Goal: Task Accomplishment & Management: Use online tool/utility

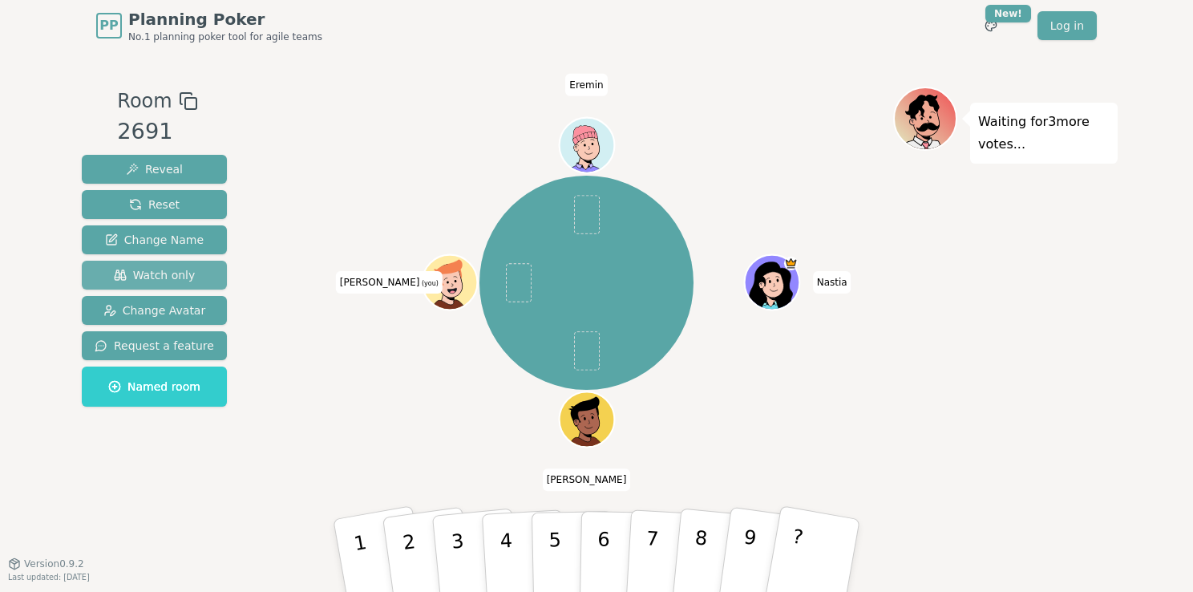
click at [164, 267] on span "Watch only" at bounding box center [155, 275] width 82 height 16
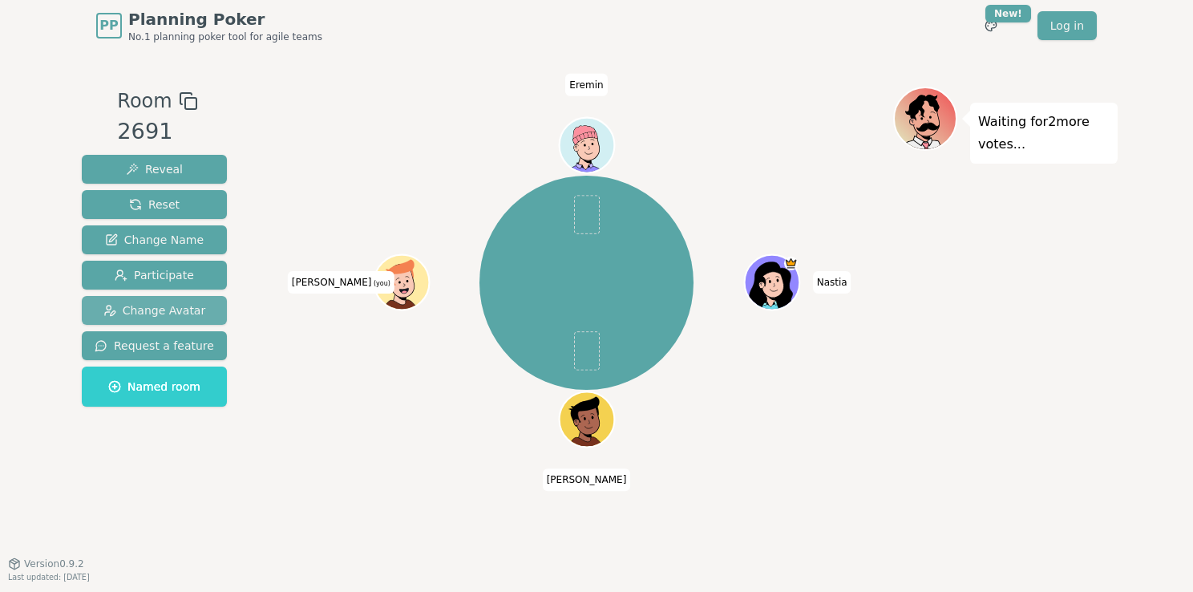
click at [164, 304] on span "Change Avatar" at bounding box center [154, 310] width 103 height 16
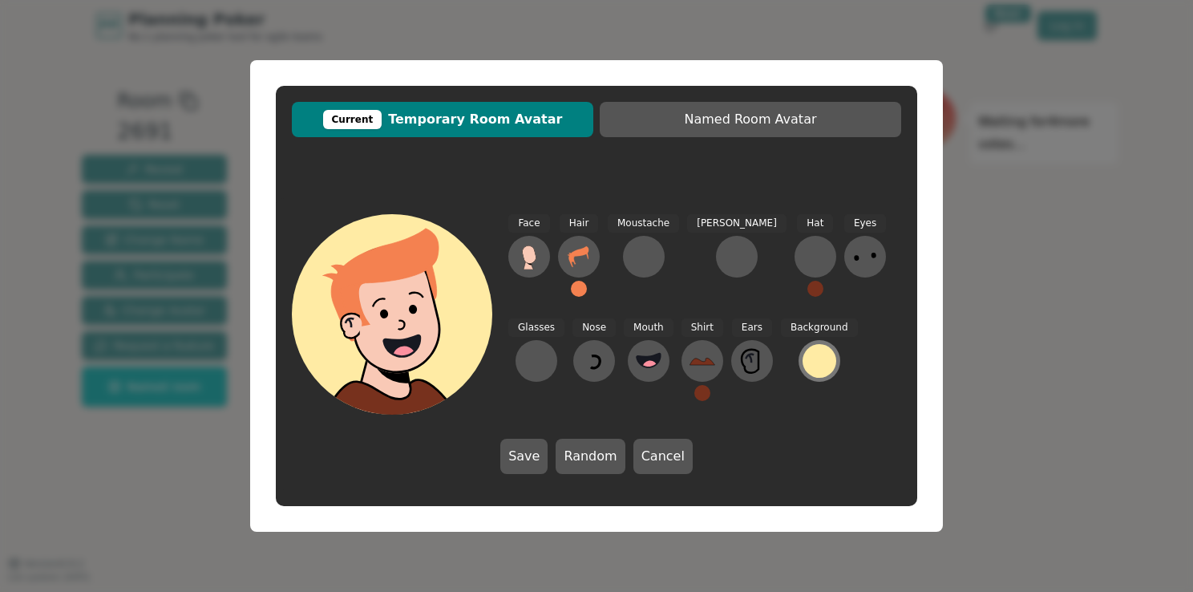
click at [803, 366] on div at bounding box center [820, 361] width 34 height 34
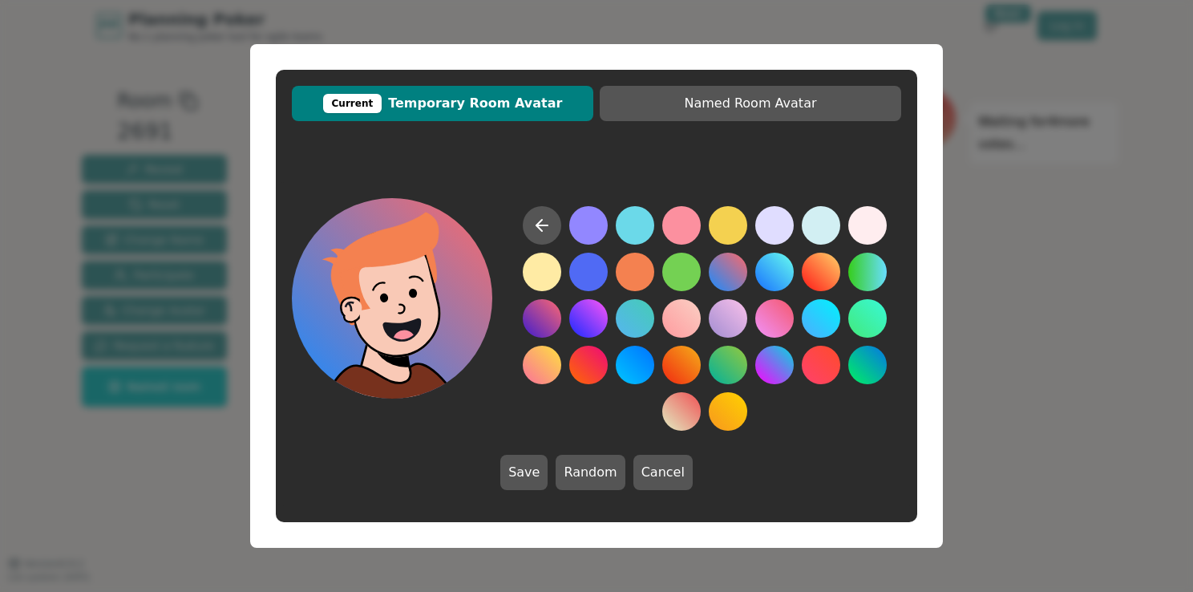
click at [719, 268] on button at bounding box center [728, 272] width 38 height 38
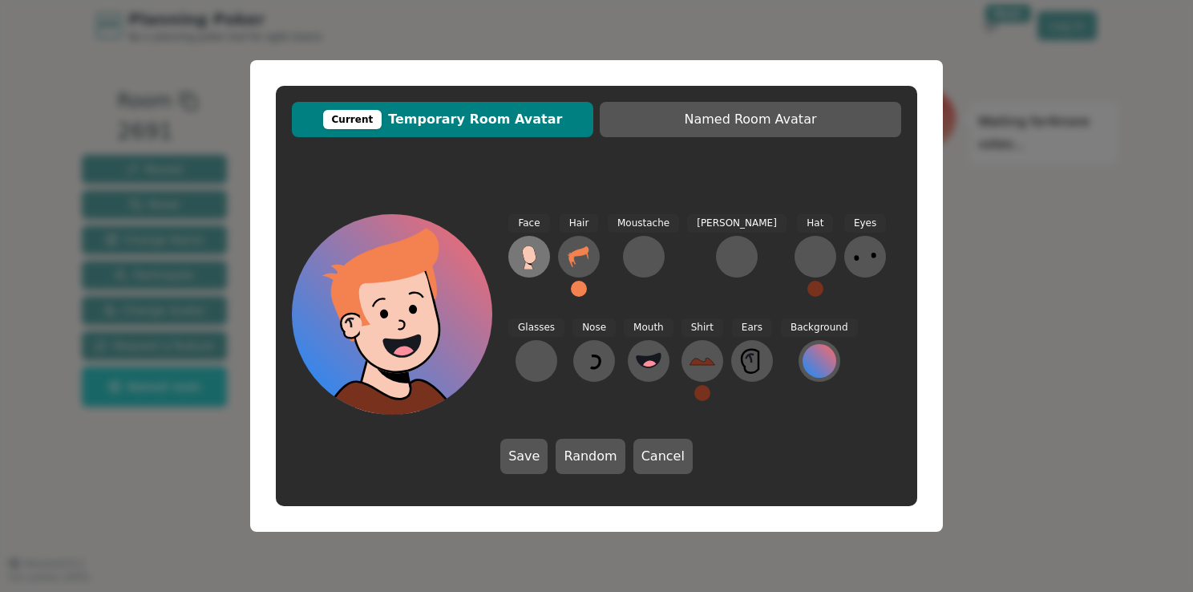
click at [533, 261] on icon at bounding box center [529, 254] width 14 height 18
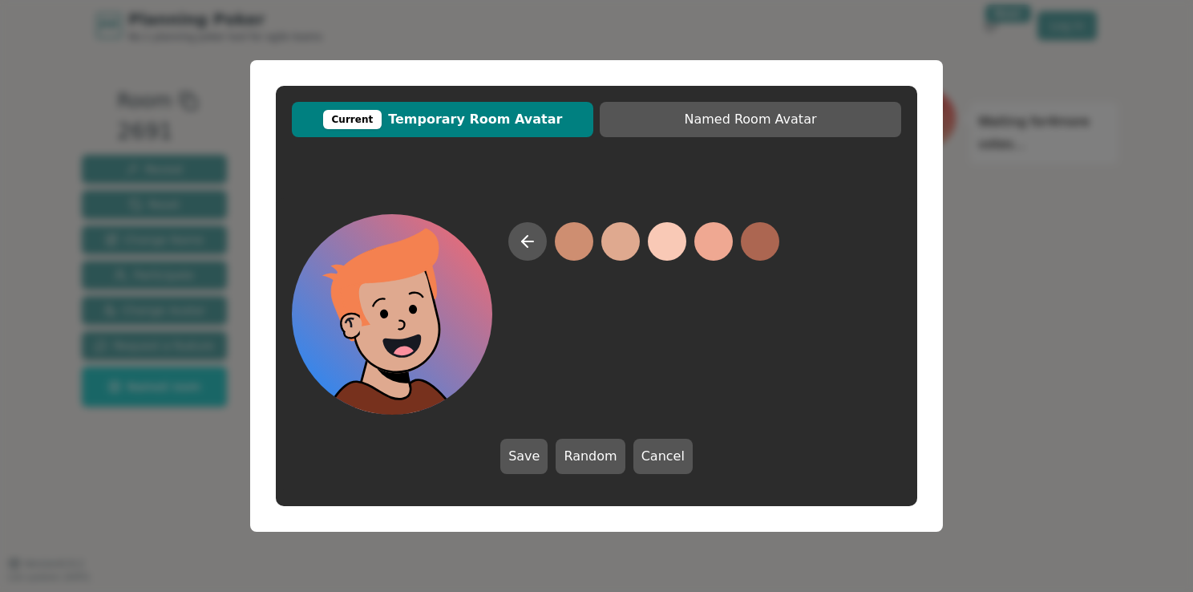
click at [618, 241] on button at bounding box center [621, 241] width 38 height 38
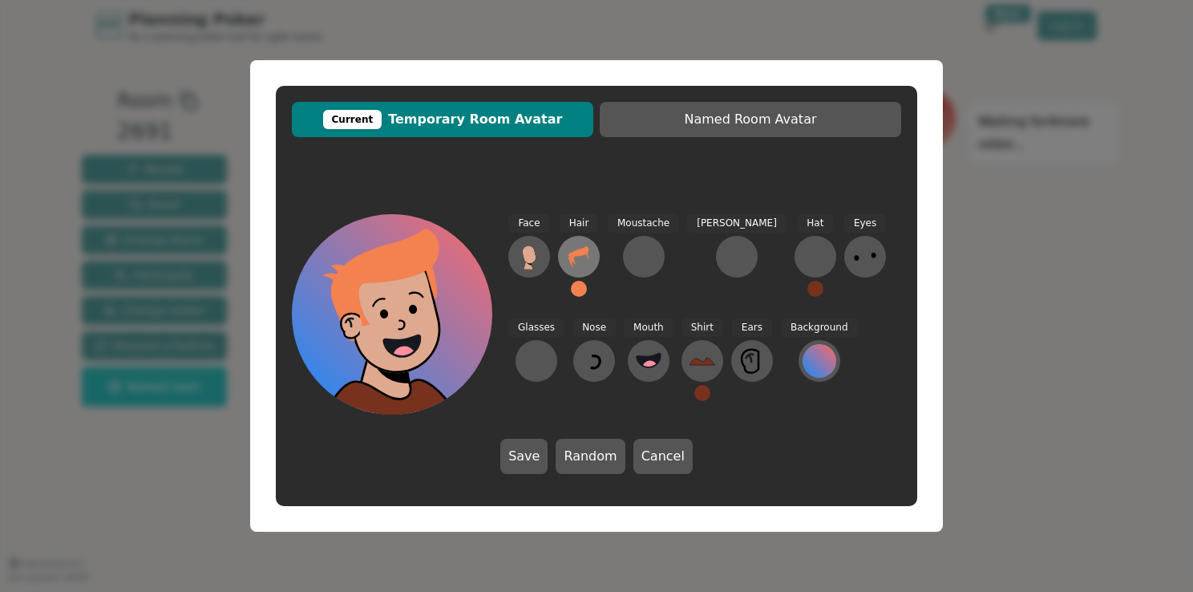
click at [586, 265] on icon at bounding box center [579, 257] width 26 height 26
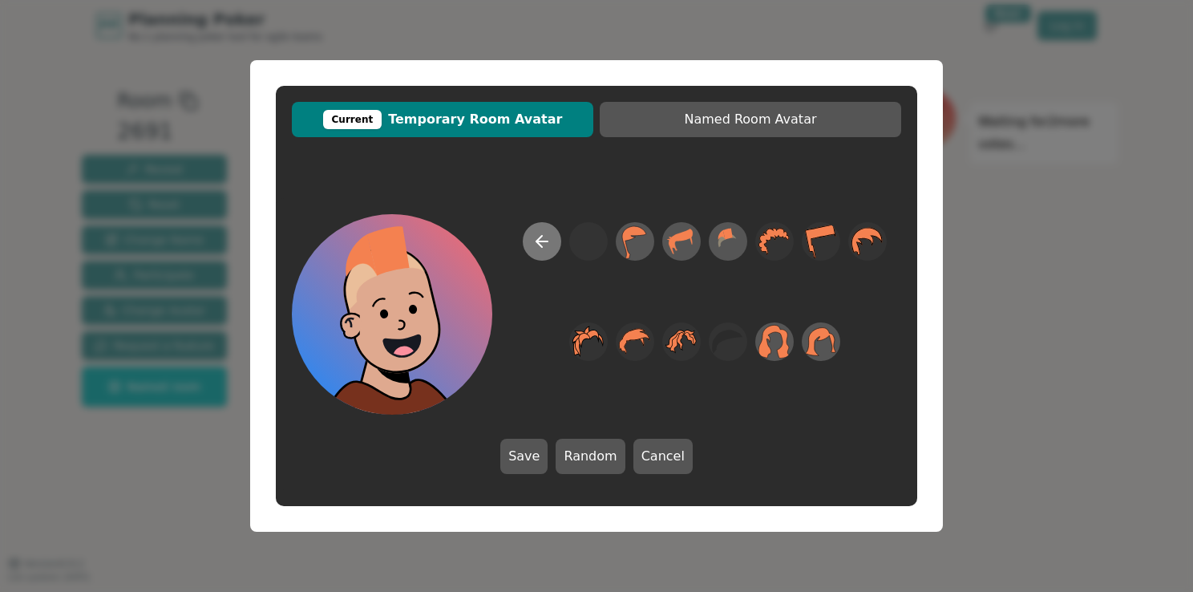
click at [539, 235] on icon at bounding box center [542, 241] width 19 height 19
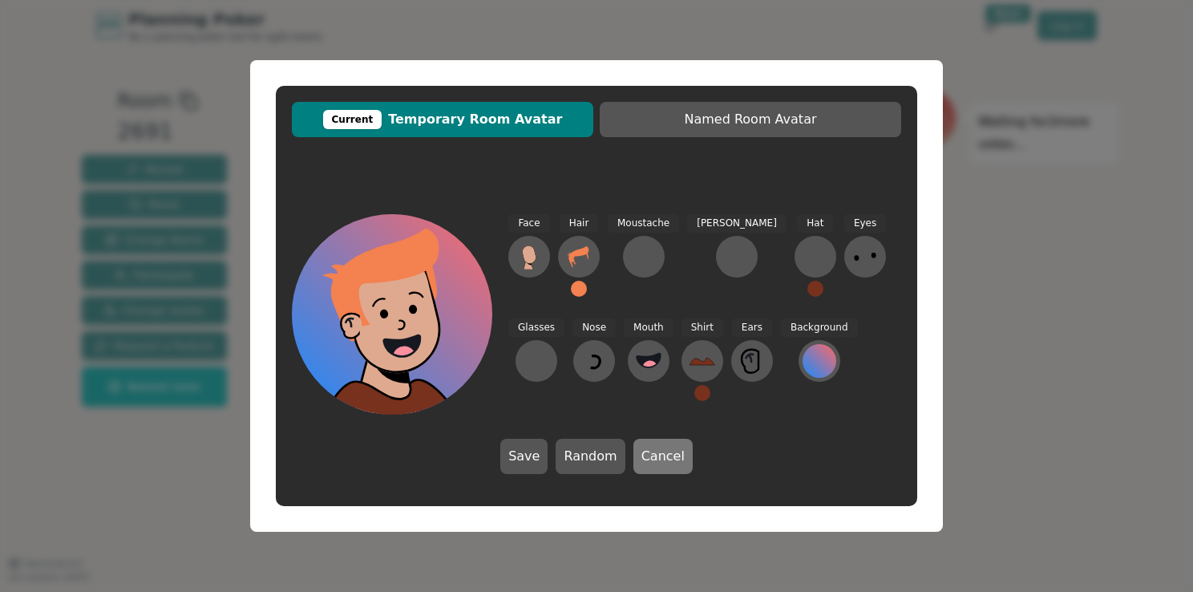
click at [647, 460] on button "Cancel" at bounding box center [663, 456] width 59 height 35
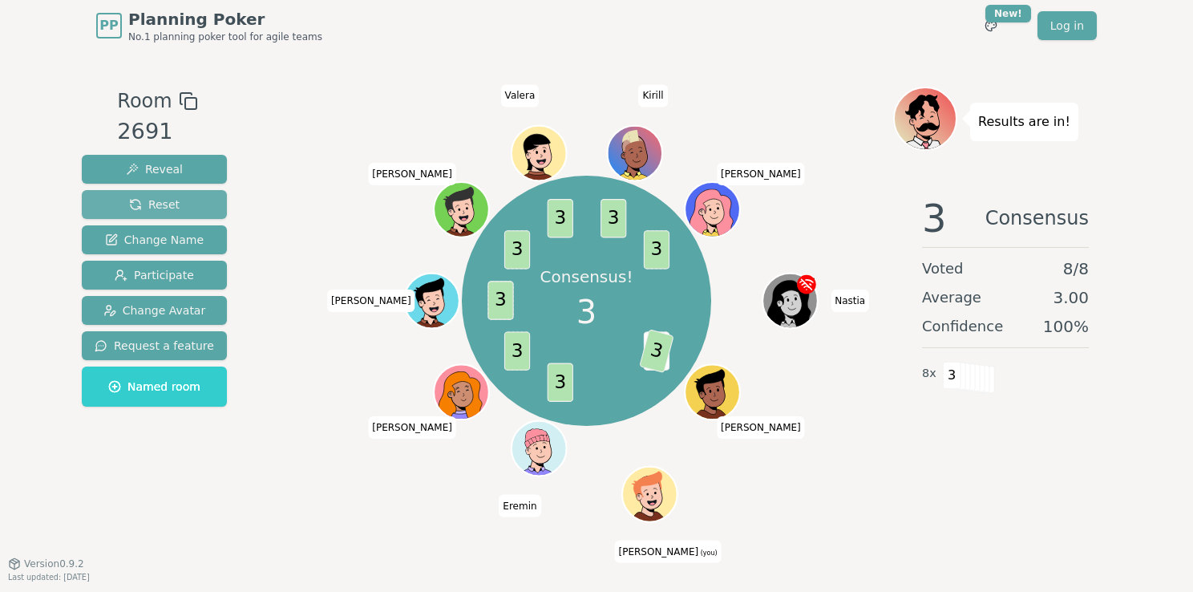
click at [165, 208] on span "Reset" at bounding box center [154, 204] width 51 height 16
